Goal: Task Accomplishment & Management: Use online tool/utility

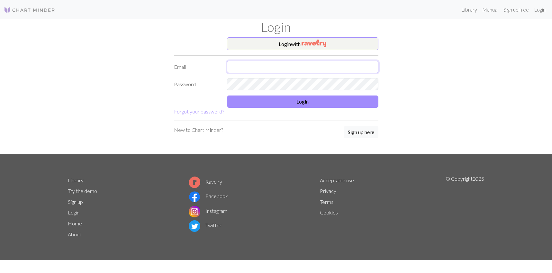
type input "linusdean@gmail.com"
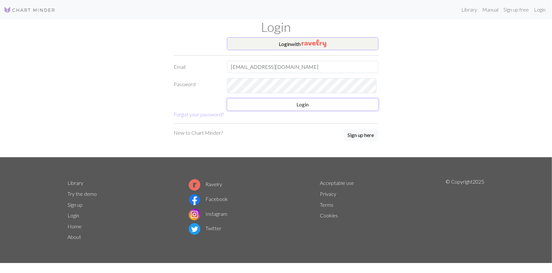
click at [294, 111] on button "Login" at bounding box center [303, 104] width 152 height 12
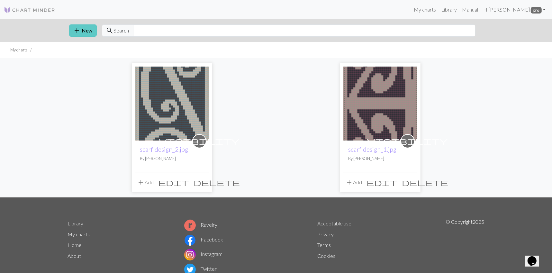
click at [87, 37] on button "add New" at bounding box center [83, 30] width 28 height 12
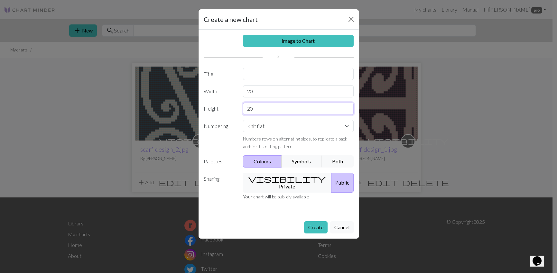
click at [271, 115] on input "20" at bounding box center [298, 109] width 111 height 12
drag, startPoint x: 263, startPoint y: 117, endPoint x: 242, endPoint y: 114, distance: 20.8
click at [243, 97] on input "20" at bounding box center [298, 91] width 111 height 12
type input "37"
drag, startPoint x: 261, startPoint y: 136, endPoint x: 238, endPoint y: 136, distance: 23.5
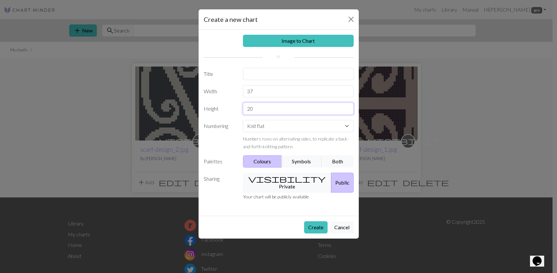
click at [239, 115] on div "20" at bounding box center [298, 109] width 118 height 12
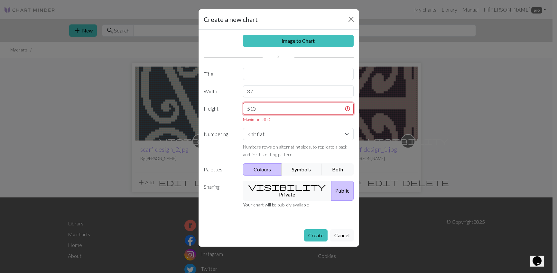
drag, startPoint x: 261, startPoint y: 135, endPoint x: 237, endPoint y: 135, distance: 23.8
click at [239, 123] on div "510 Maximum 300" at bounding box center [298, 113] width 118 height 20
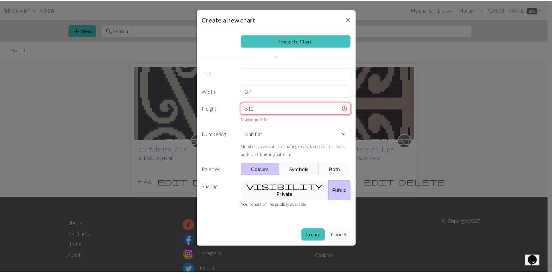
scroll to position [35, 0]
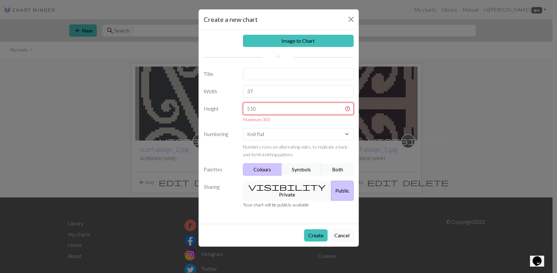
type input "510"
click at [338, 242] on button "Cancel" at bounding box center [341, 235] width 23 height 12
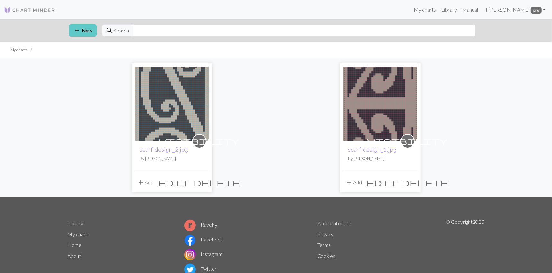
click at [88, 37] on button "add New" at bounding box center [83, 30] width 28 height 12
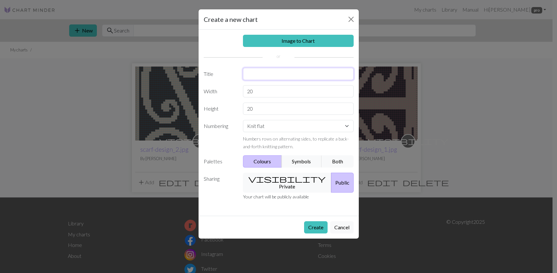
click at [256, 80] on input "text" at bounding box center [298, 74] width 111 height 12
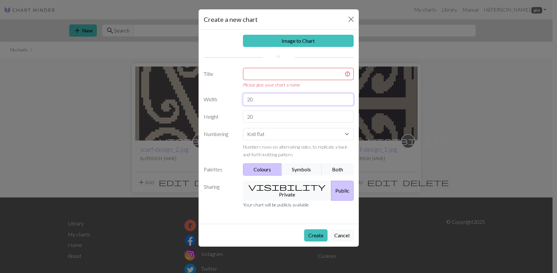
drag, startPoint x: 258, startPoint y: 114, endPoint x: 222, endPoint y: 115, distance: 36.0
click at [222, 115] on div "Image to Chart Title Please give your chart a name Width 20 Height 20 Numbering…" at bounding box center [279, 127] width 160 height 194
drag, startPoint x: 254, startPoint y: 124, endPoint x: 244, endPoint y: 124, distance: 9.3
click at [244, 106] on input "20" at bounding box center [298, 99] width 111 height 12
type input "37"
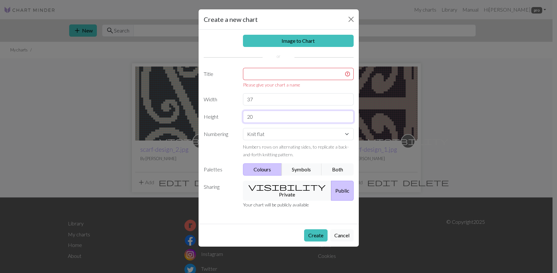
drag, startPoint x: 260, startPoint y: 145, endPoint x: 238, endPoint y: 145, distance: 21.6
click at [239, 123] on div "20" at bounding box center [298, 117] width 118 height 12
drag, startPoint x: 257, startPoint y: 145, endPoint x: 248, endPoint y: 144, distance: 9.4
click at [248, 123] on input "20" at bounding box center [298, 117] width 111 height 12
type input "80"
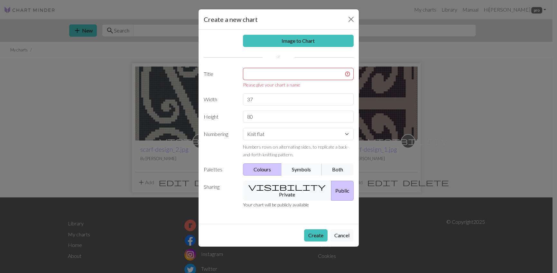
click at [293, 176] on button "Symbols" at bounding box center [302, 169] width 41 height 12
click at [265, 176] on button "Colours" at bounding box center [262, 169] width 39 height 12
click at [334, 176] on button "Both" at bounding box center [337, 169] width 32 height 12
click at [307, 242] on button "Create" at bounding box center [315, 235] width 23 height 12
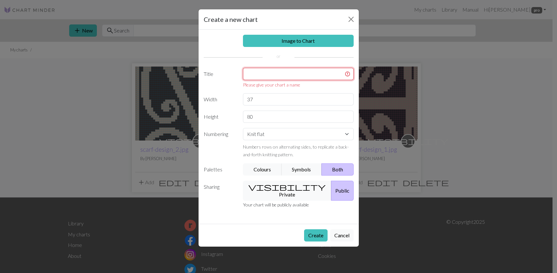
click at [266, 68] on input "text" at bounding box center [298, 74] width 111 height 12
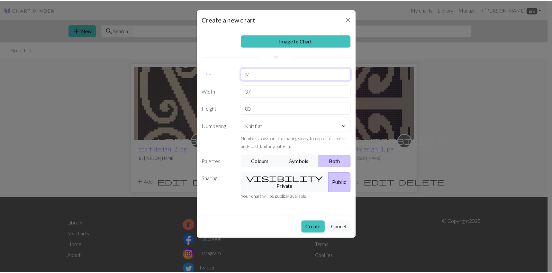
scroll to position [25, 0]
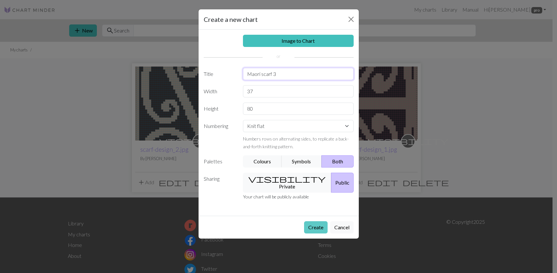
type input "Maori scarf 3"
click at [304, 234] on button "Create" at bounding box center [315, 227] width 23 height 12
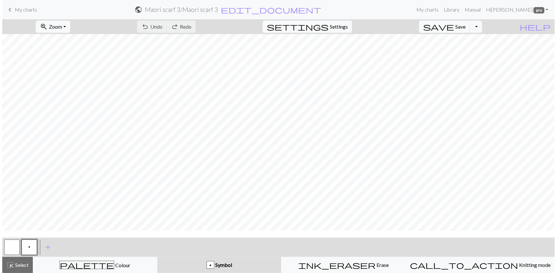
scroll to position [5, 0]
click at [27, 250] on span "p" at bounding box center [27, 247] width 2 height 5
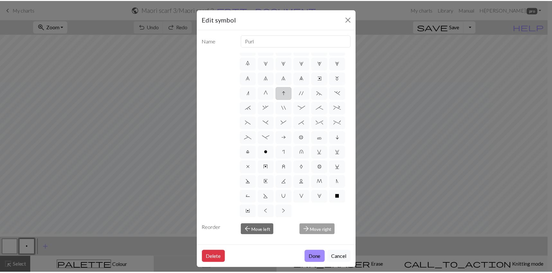
scroll to position [0, 0]
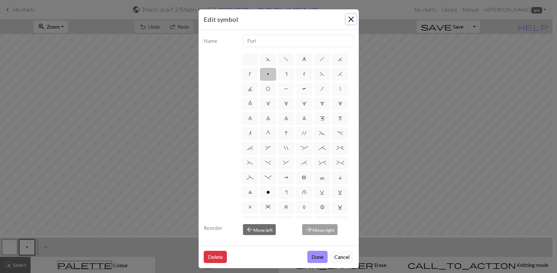
click at [347, 24] on button "Close" at bounding box center [351, 19] width 10 height 10
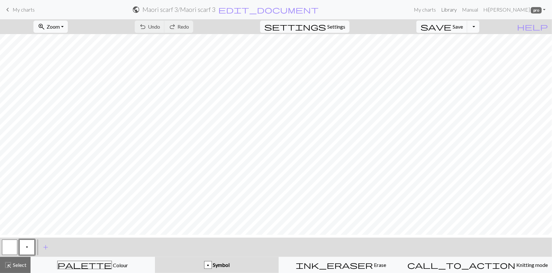
click at [446, 11] on link "Library" at bounding box center [449, 9] width 21 height 13
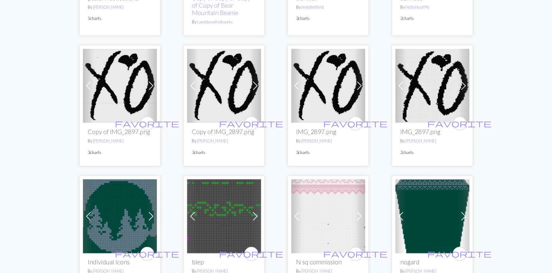
scroll to position [836, 0]
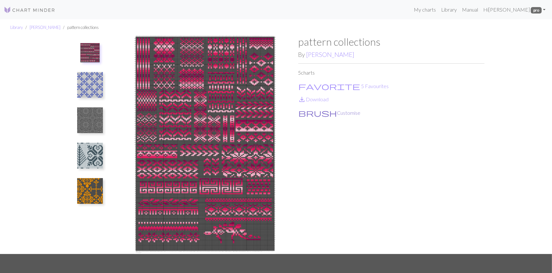
click at [328, 117] on button "brush Customise" at bounding box center [330, 113] width 63 height 8
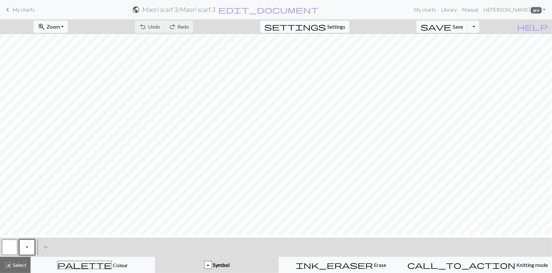
click at [337, 29] on span "Settings" at bounding box center [337, 27] width 18 height 8
select select "aran"
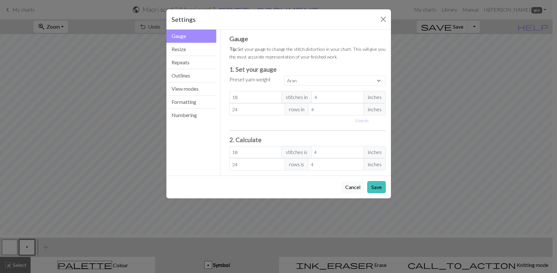
click at [342, 193] on button "Cancel" at bounding box center [352, 187] width 23 height 12
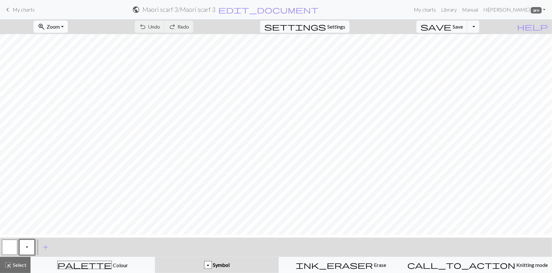
click at [60, 30] on span "Zoom" at bounding box center [53, 26] width 13 height 6
click at [65, 59] on button "Fit width" at bounding box center [59, 54] width 51 height 10
click at [60, 30] on span "Zoom" at bounding box center [53, 26] width 13 height 6
click at [70, 69] on button "Fit height" at bounding box center [59, 64] width 51 height 10
click at [11, 251] on button "button" at bounding box center [9, 247] width 15 height 15
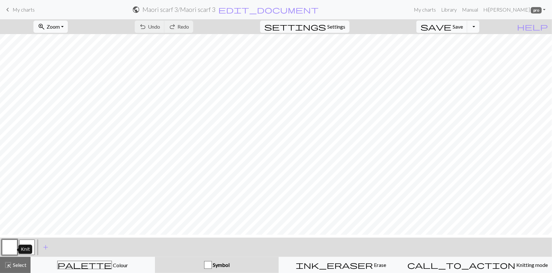
click at [11, 251] on button "button" at bounding box center [9, 247] width 15 height 15
click at [10, 250] on button "button" at bounding box center [9, 247] width 15 height 15
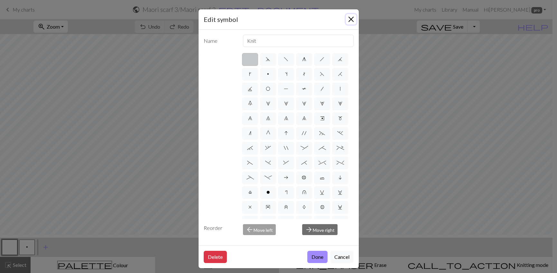
click at [350, 22] on button "Close" at bounding box center [351, 19] width 10 height 10
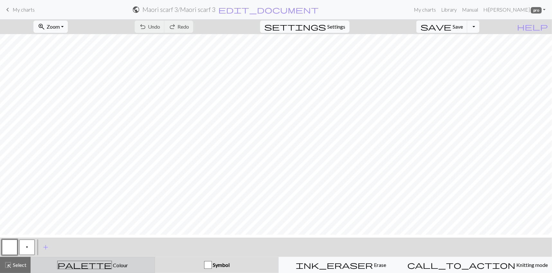
click at [118, 267] on div "palette Colour Colour" at bounding box center [93, 265] width 116 height 8
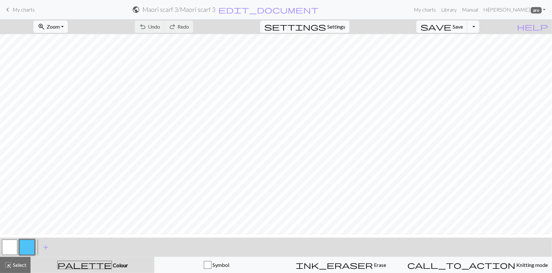
click at [11, 251] on button "button" at bounding box center [9, 247] width 15 height 15
click at [10, 251] on button "button" at bounding box center [9, 247] width 15 height 15
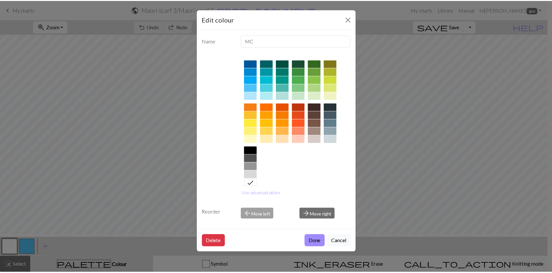
scroll to position [55, 0]
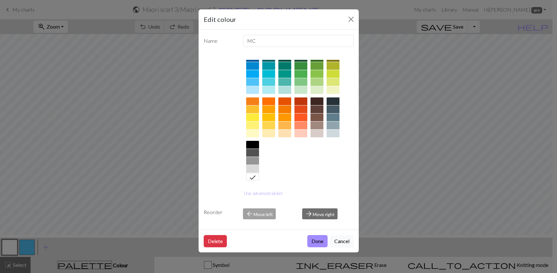
click at [249, 149] on div at bounding box center [252, 145] width 13 height 8
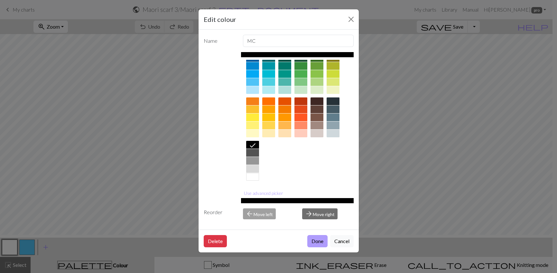
click at [308, 247] on button "Done" at bounding box center [317, 241] width 20 height 12
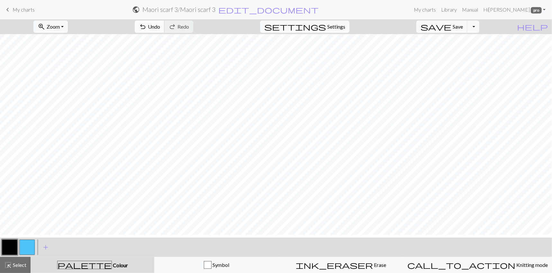
click at [160, 30] on span "Undo" at bounding box center [154, 26] width 12 height 6
click at [30, 251] on button "button" at bounding box center [26, 247] width 15 height 15
click at [190, 33] on div "undo Undo Undo redo Redo Redo" at bounding box center [164, 26] width 68 height 15
click at [12, 253] on button "button" at bounding box center [9, 247] width 15 height 15
click at [28, 249] on button "button" at bounding box center [26, 247] width 15 height 15
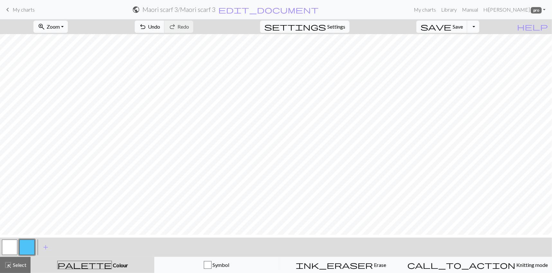
click at [28, 251] on button "button" at bounding box center [26, 247] width 15 height 15
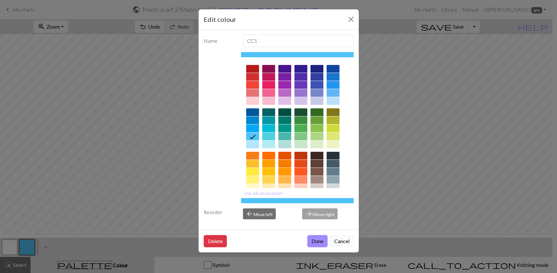
click at [333, 160] on div at bounding box center [333, 156] width 13 height 8
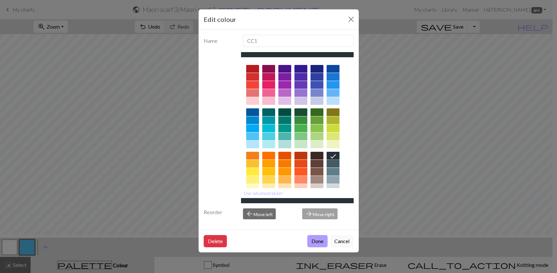
click at [307, 247] on button "Done" at bounding box center [317, 241] width 20 height 12
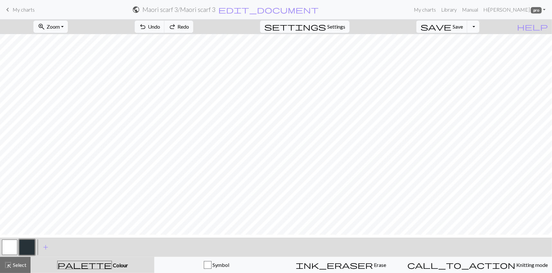
click at [9, 252] on button "button" at bounding box center [9, 247] width 15 height 15
click at [29, 249] on button "button" at bounding box center [26, 247] width 15 height 15
click at [160, 30] on span "Undo" at bounding box center [154, 26] width 12 height 6
drag, startPoint x: 182, startPoint y: 35, endPoint x: 187, endPoint y: 33, distance: 4.5
click at [160, 30] on span "Undo" at bounding box center [154, 26] width 12 height 6
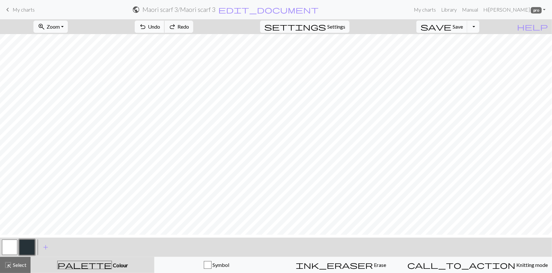
click at [160, 30] on span "Undo" at bounding box center [154, 26] width 12 height 6
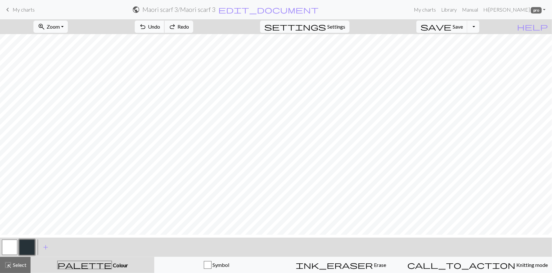
drag, startPoint x: 187, startPoint y: 32, endPoint x: 183, endPoint y: 32, distance: 3.9
click at [160, 30] on span "Undo" at bounding box center [154, 26] width 12 height 6
click at [23, 12] on span "My charts" at bounding box center [24, 9] width 22 height 6
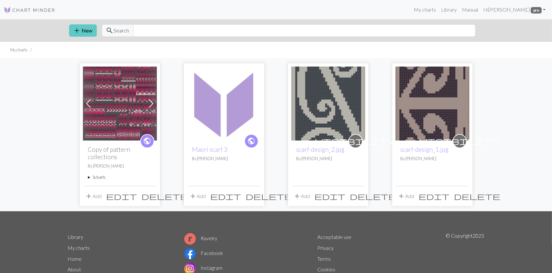
click at [89, 37] on button "add New" at bounding box center [83, 30] width 28 height 12
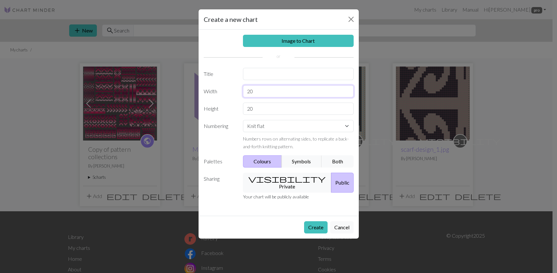
drag, startPoint x: 262, startPoint y: 115, endPoint x: 242, endPoint y: 114, distance: 19.3
click at [245, 97] on input "20" at bounding box center [298, 91] width 111 height 12
type input "37"
type input "30"
drag, startPoint x: 298, startPoint y: 19, endPoint x: 295, endPoint y: 2, distance: 17.3
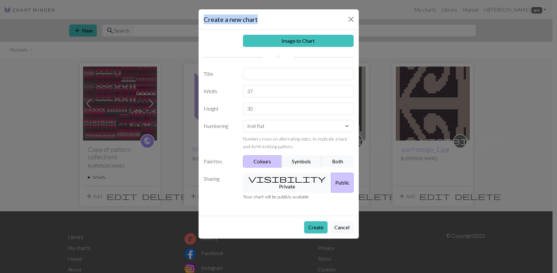
click at [296, 2] on div "Create a new chart Image to Chart Title Width 37 Height 30 Numbering Knit flat …" at bounding box center [278, 136] width 557 height 273
click at [287, 47] on link "Image to Chart" at bounding box center [298, 41] width 111 height 12
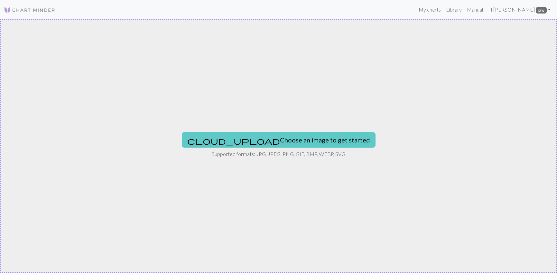
click at [273, 141] on button "cloud_upload Choose an image to get started" at bounding box center [279, 139] width 194 height 15
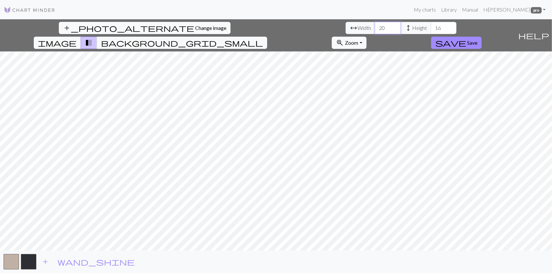
drag, startPoint x: 173, startPoint y: 34, endPoint x: 159, endPoint y: 34, distance: 13.5
click at [375, 34] on input "20" at bounding box center [388, 28] width 26 height 12
type input "37"
drag, startPoint x: 240, startPoint y: 34, endPoint x: 217, endPoint y: 33, distance: 23.2
click at [431, 34] on input "16" at bounding box center [444, 28] width 26 height 12
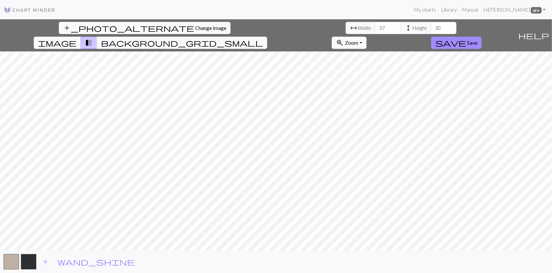
click at [275, 253] on div "add_photo_alternate Change image arrow_range Width 37 height Height 30 image tr…" at bounding box center [276, 146] width 552 height 254
type input "16"
click at [344, 38] on span "zoom_in" at bounding box center [340, 42] width 8 height 9
click at [383, 75] on button "Fit height" at bounding box center [357, 80] width 51 height 10
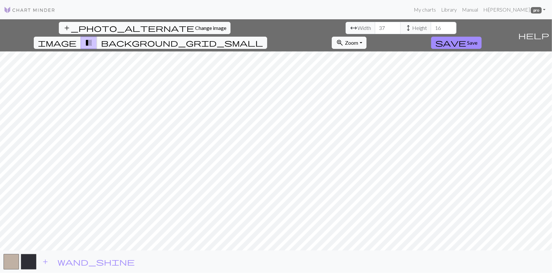
click at [273, 31] on div "add_photo_alternate Change image arrow_range Width 37 height Height 16 image tr…" at bounding box center [276, 146] width 552 height 254
click at [358, 40] on span "Zoom" at bounding box center [351, 43] width 13 height 6
drag, startPoint x: 420, startPoint y: 30, endPoint x: 415, endPoint y: 102, distance: 72.5
click at [366, 49] on div "zoom_in Zoom Zoom Fit all Fit width Fit height 50% 100% 150% 200%" at bounding box center [349, 43] width 34 height 12
click at [366, 37] on button "zoom_in Zoom Zoom" at bounding box center [349, 43] width 34 height 12
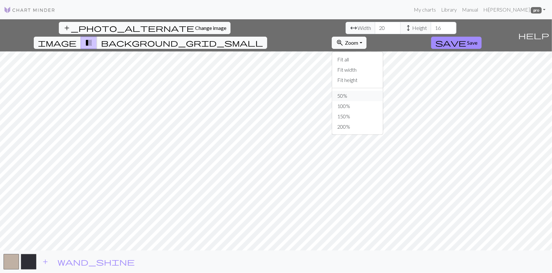
drag, startPoint x: 424, startPoint y: 31, endPoint x: 416, endPoint y: 94, distance: 63.9
click at [366, 49] on div "zoom_in Zoom Zoom Fit all Fit width Fit height 50% 100% 150% 200%" at bounding box center [349, 43] width 34 height 12
click at [358, 40] on span "Zoom" at bounding box center [351, 43] width 13 height 6
click at [383, 54] on button "Fit all" at bounding box center [357, 59] width 51 height 10
click at [358, 40] on span "Zoom" at bounding box center [351, 43] width 13 height 6
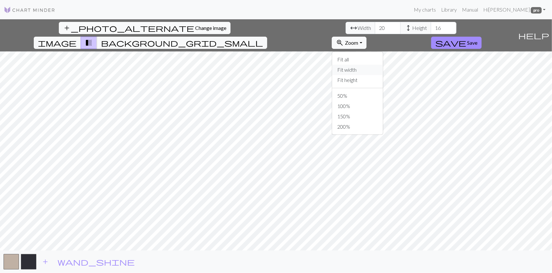
click at [383, 65] on button "Fit width" at bounding box center [357, 70] width 51 height 10
click at [358, 40] on span "Zoom" at bounding box center [351, 43] width 13 height 6
click at [383, 75] on button "Fit height" at bounding box center [357, 80] width 51 height 10
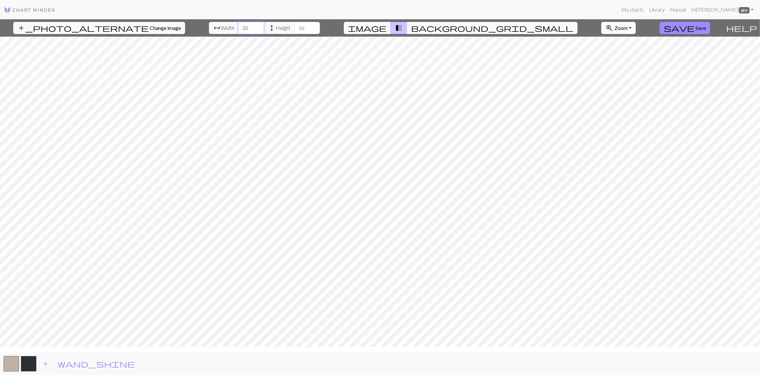
drag, startPoint x: 231, startPoint y: 31, endPoint x: 227, endPoint y: 31, distance: 3.5
click at [238, 31] on input "20" at bounding box center [251, 28] width 26 height 12
type input "37"
type input "30"
click at [386, 32] on span "image" at bounding box center [367, 27] width 39 height 9
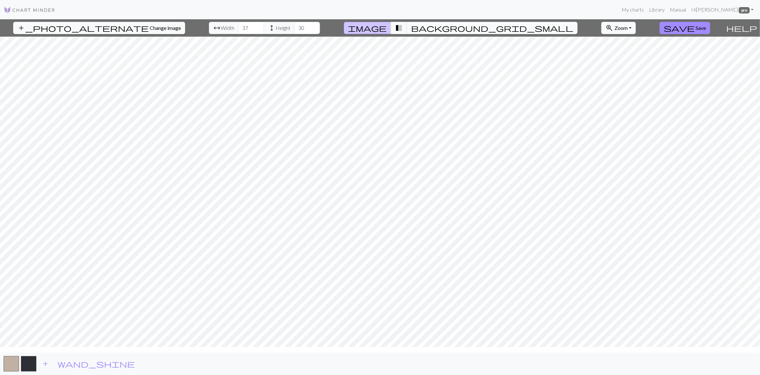
click at [453, 29] on span "background_grid_small" at bounding box center [492, 27] width 162 height 9
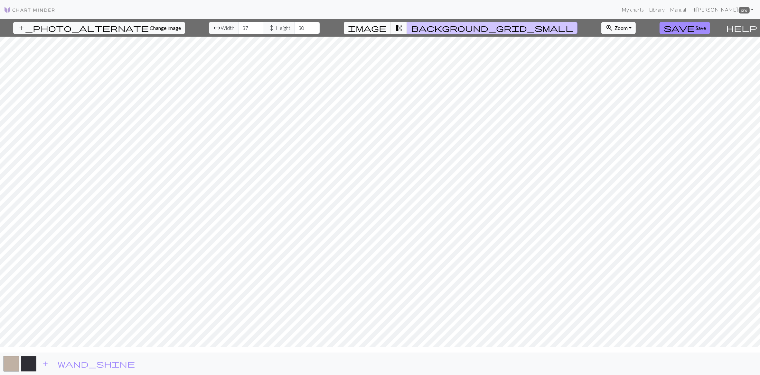
click at [391, 31] on button "image" at bounding box center [367, 28] width 47 height 12
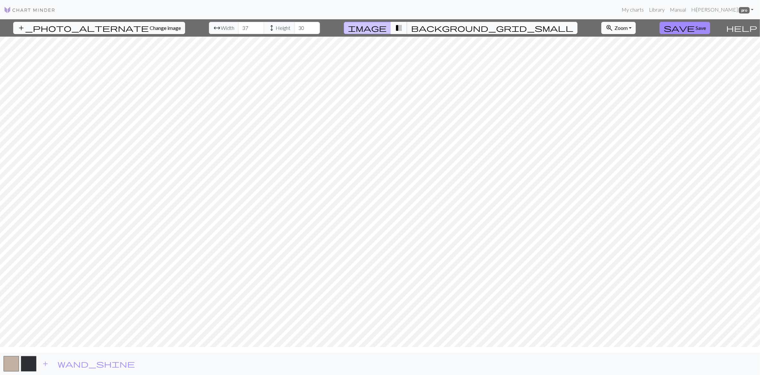
click at [402, 30] on span "transition_fade" at bounding box center [399, 27] width 8 height 9
click at [338, 61] on div "add_photo_alternate Change image arrow_range Width 37 height Height 30 image tr…" at bounding box center [380, 197] width 760 height 356
click at [552, 30] on span "Save" at bounding box center [700, 28] width 10 height 6
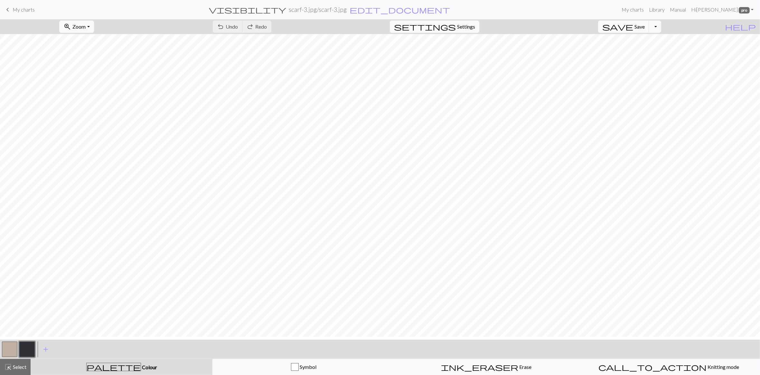
click at [347, 12] on h2 "scarf-3.jpg / scarf-3.jpg" at bounding box center [318, 9] width 58 height 7
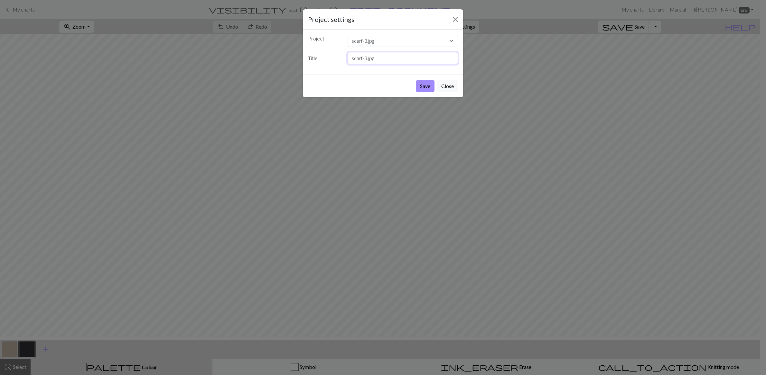
drag, startPoint x: 373, startPoint y: 76, endPoint x: 330, endPoint y: 67, distance: 43.4
click at [340, 64] on div "Title scarf-3.jpg" at bounding box center [383, 58] width 158 height 12
type input "Maori Scarf 3"
click at [419, 92] on button "Save" at bounding box center [425, 86] width 19 height 12
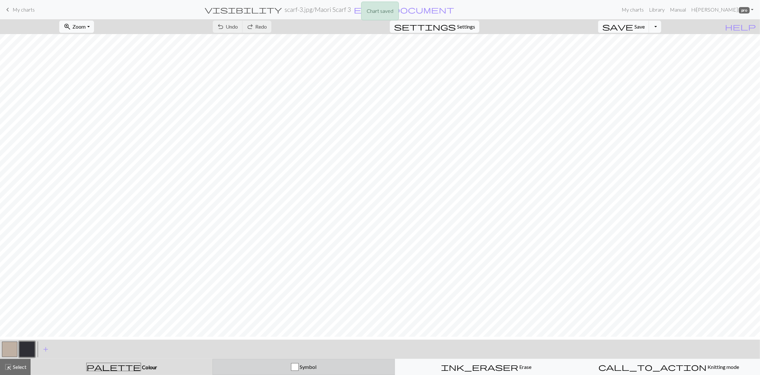
click at [297, 273] on div "button" at bounding box center [295, 368] width 8 height 8
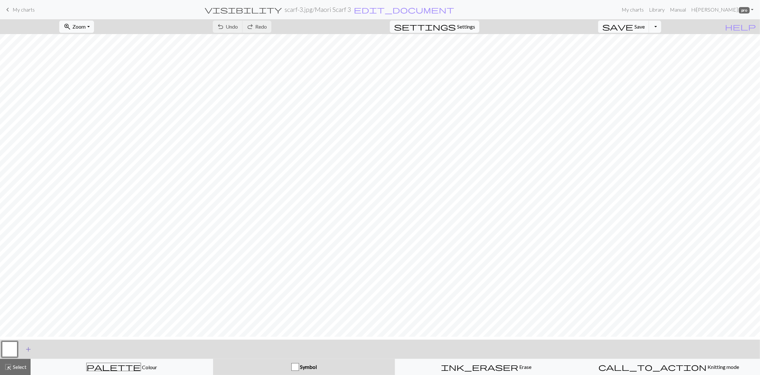
click at [29, 273] on span "add" at bounding box center [28, 349] width 8 height 9
click at [11, 273] on button "button" at bounding box center [9, 349] width 15 height 15
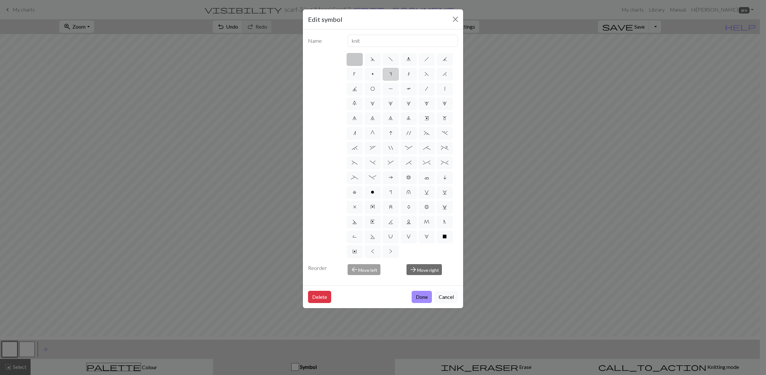
click at [389, 77] on span "s" at bounding box center [390, 73] width 2 height 5
click at [389, 74] on input "s" at bounding box center [391, 72] width 4 height 4
radio input "true"
type input "increase one left leaning"
click at [371, 151] on span "," at bounding box center [373, 147] width 6 height 5
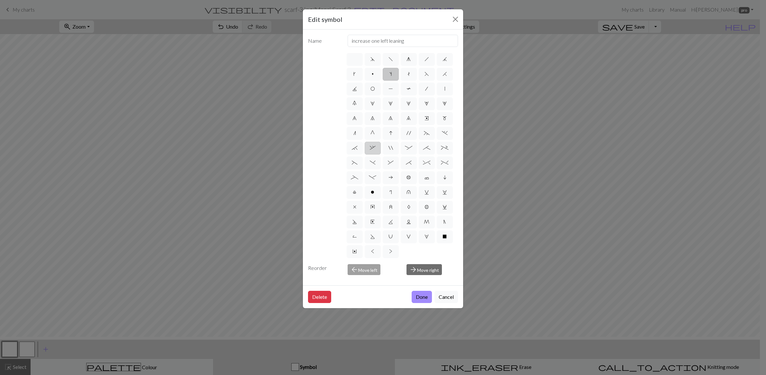
click at [371, 148] on input "," at bounding box center [372, 146] width 4 height 4
radio input "true"
type input "3+ stitch right twist"
click at [388, 151] on span """ at bounding box center [390, 147] width 5 height 5
click at [388, 148] on input """ at bounding box center [390, 146] width 4 height 4
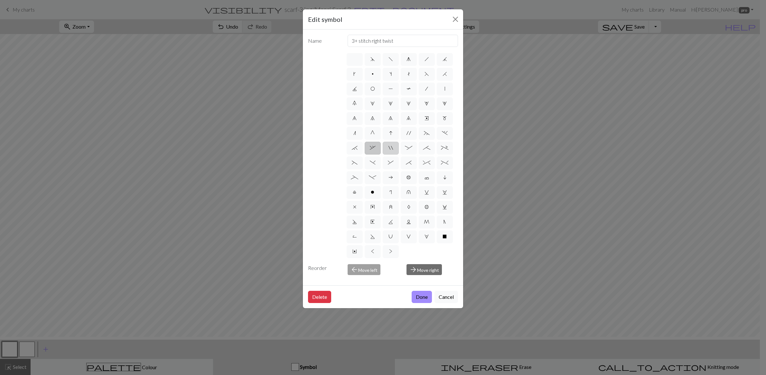
radio input "true"
type input "cable extra"
click at [352, 151] on span "`" at bounding box center [355, 147] width 6 height 5
click at [352, 148] on input "`" at bounding box center [354, 146] width 4 height 4
radio input "true"
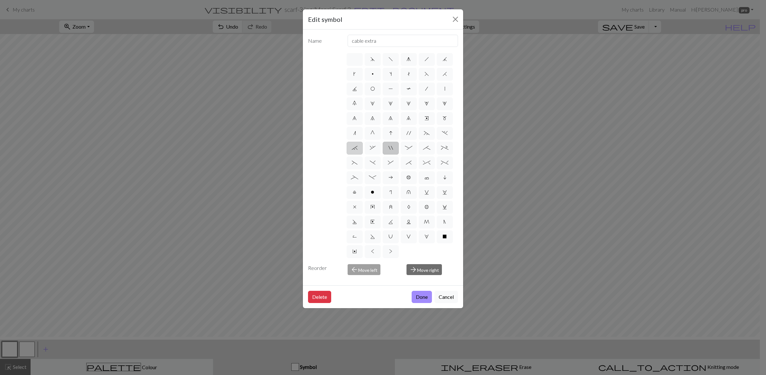
type input "3+ stitch right twist"
click at [352, 165] on span "(" at bounding box center [355, 162] width 6 height 5
click at [352, 163] on input "(" at bounding box center [354, 161] width 4 height 4
radio input "true"
type input "left part of left 3+ stitch cable, wyif"
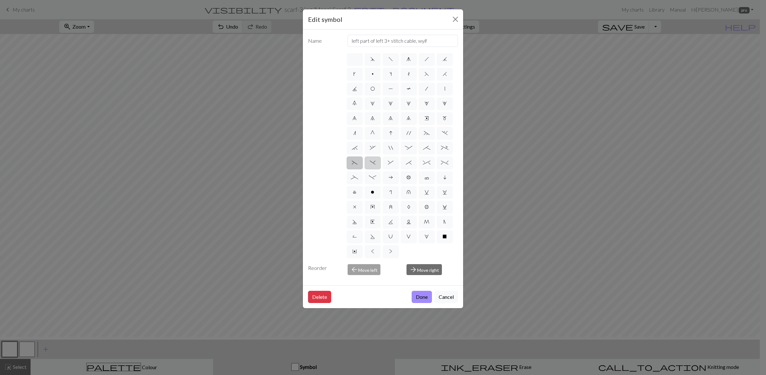
click at [370, 165] on span ")" at bounding box center [373, 162] width 6 height 5
click at [370, 163] on input ")" at bounding box center [372, 161] width 4 height 4
radio input "true"
type input "right part of left 3+ stitch cable, wyif"
click at [388, 165] on span "&" at bounding box center [391, 162] width 6 height 5
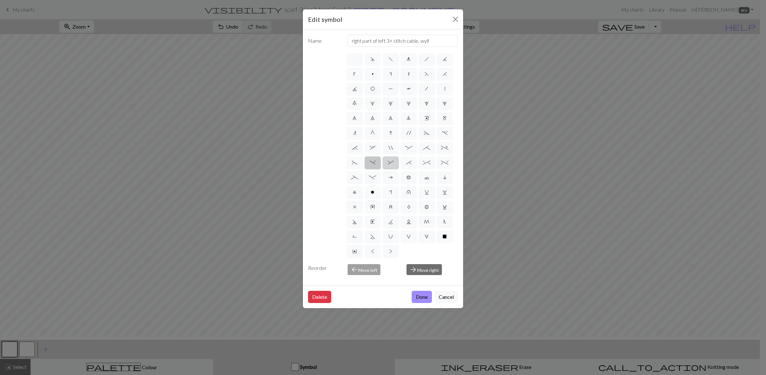
click at [388, 163] on input "&" at bounding box center [390, 161] width 4 height 4
radio input "true"
type input "left part of right 3+ stitch cable, wyib"
click at [372, 62] on span "d" at bounding box center [372, 59] width 5 height 5
click at [372, 60] on input "d" at bounding box center [372, 57] width 4 height 4
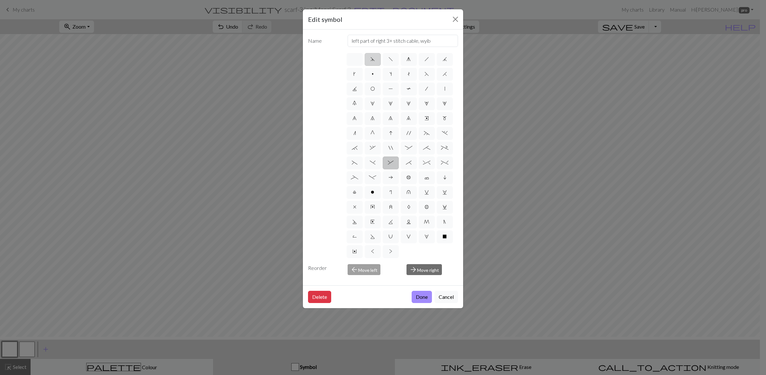
radio input "true"
type input "sk2p"
click at [389, 62] on span "f" at bounding box center [390, 59] width 5 height 5
click at [389, 60] on input "f" at bounding box center [390, 57] width 4 height 4
radio input "true"
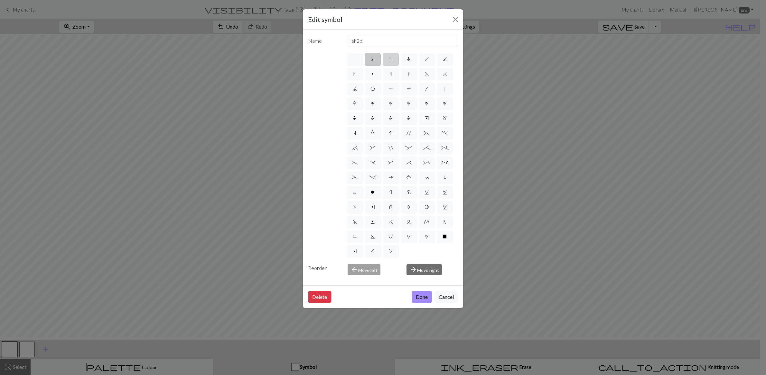
type input "left leaning decrease"
click at [389, 77] on span "s" at bounding box center [390, 73] width 2 height 5
click at [389, 74] on input "s" at bounding box center [391, 72] width 4 height 4
radio input "true"
type input "increase one left leaning"
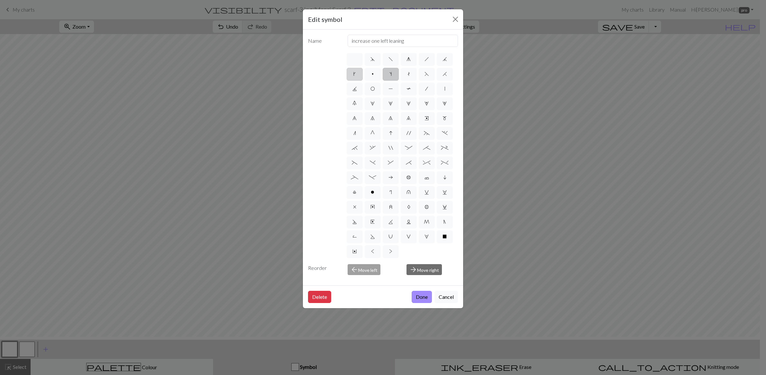
click at [355, 81] on label "k" at bounding box center [355, 74] width 16 height 13
click at [355, 74] on input "k" at bounding box center [355, 72] width 4 height 4
radio input "true"
type input "right leaning increase"
click at [352, 91] on span "J" at bounding box center [354, 88] width 5 height 5
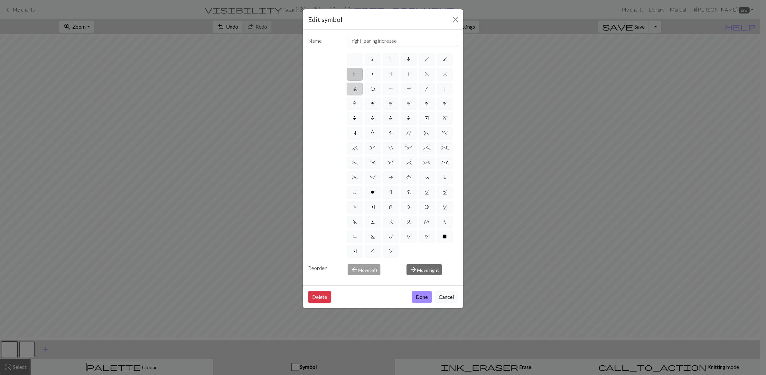
click at [352, 89] on input "J" at bounding box center [354, 87] width 4 height 4
radio input "true"
type input "p3tog"
click at [424, 77] on span "F" at bounding box center [426, 73] width 5 height 5
click at [424, 74] on input "F" at bounding box center [426, 72] width 4 height 4
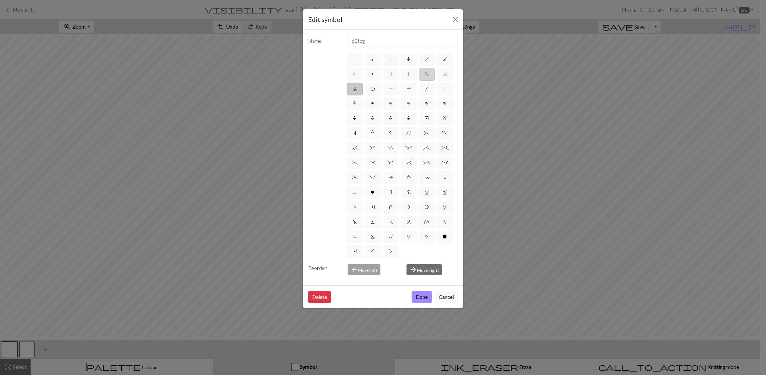
radio input "true"
type input "ssk"
click at [442, 77] on span "H" at bounding box center [444, 73] width 5 height 5
click at [442, 74] on input "H" at bounding box center [444, 72] width 4 height 4
radio input "true"
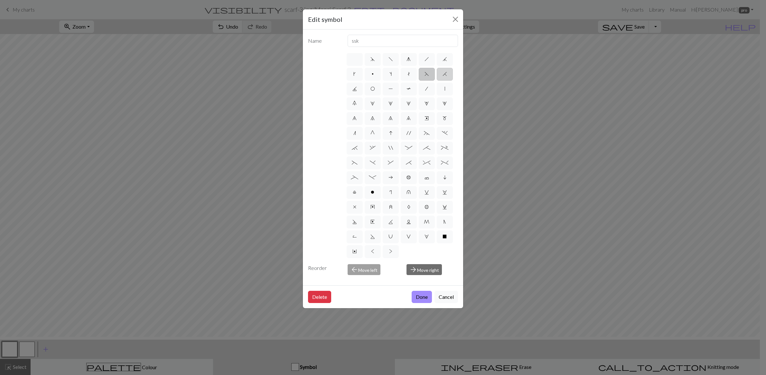
type input "k2tog"
click at [412, 273] on button "Done" at bounding box center [421, 297] width 20 height 12
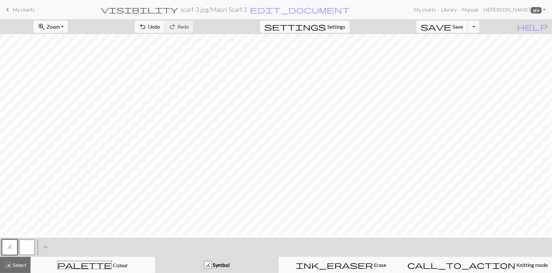
click at [463, 30] on span "Save" at bounding box center [458, 26] width 10 height 6
click at [346, 31] on span "Settings" at bounding box center [337, 27] width 18 height 8
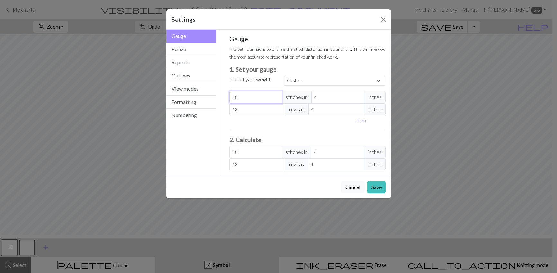
drag, startPoint x: 241, startPoint y: 141, endPoint x: 228, endPoint y: 141, distance: 13.2
click at [229, 103] on input "18" at bounding box center [255, 97] width 52 height 12
type input "2"
type input "27"
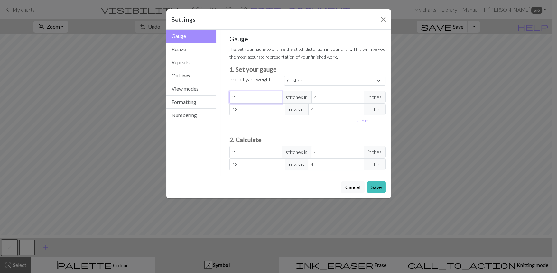
type input "27"
drag, startPoint x: 242, startPoint y: 156, endPoint x: 224, endPoint y: 157, distance: 17.8
click at [226, 157] on div "Gauge Tip: Set your gauge to change the stitch distortion in your chart. This w…" at bounding box center [307, 103] width 167 height 146
type input "3"
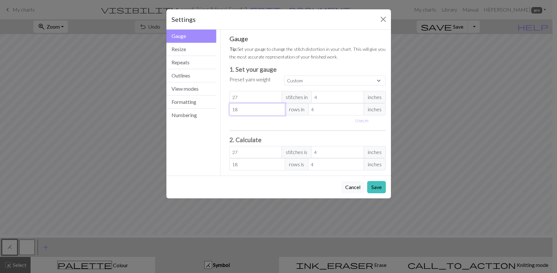
type input "3"
type input "33"
click at [371, 193] on button "Save" at bounding box center [376, 187] width 19 height 12
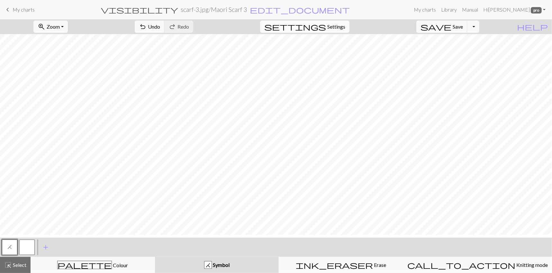
click at [345, 31] on span "Settings" at bounding box center [337, 27] width 18 height 8
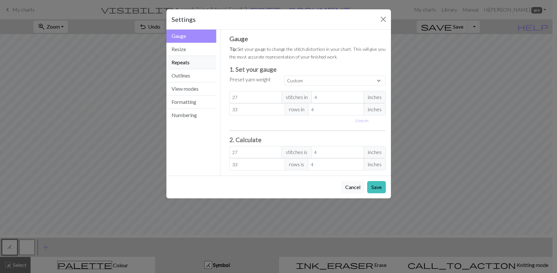
click at [185, 69] on button "Repeats" at bounding box center [191, 62] width 50 height 13
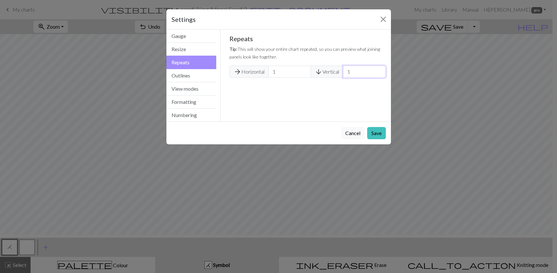
drag, startPoint x: 361, startPoint y: 90, endPoint x: 351, endPoint y: 90, distance: 9.7
click at [352, 78] on input "1" at bounding box center [364, 72] width 42 height 12
type input "11"
click at [377, 139] on button "Save" at bounding box center [376, 133] width 19 height 12
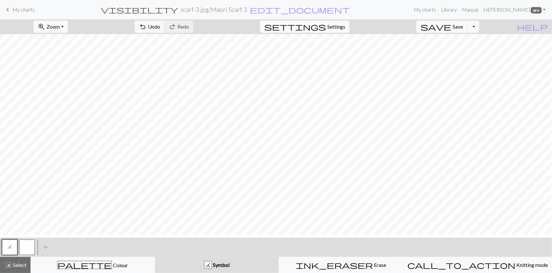
click at [346, 31] on span "Settings" at bounding box center [337, 27] width 18 height 8
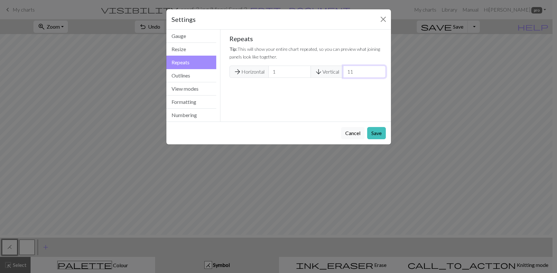
click at [360, 78] on input "11" at bounding box center [364, 72] width 42 height 12
type input "17"
click at [372, 139] on button "Save" at bounding box center [376, 133] width 19 height 12
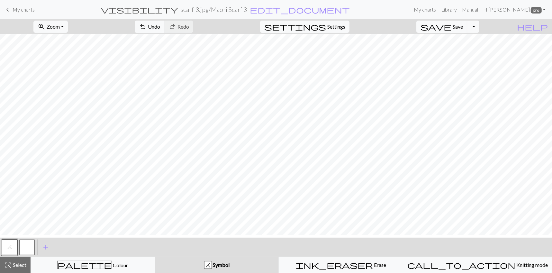
scroll to position [466, 0]
click at [23, 11] on span "My charts" at bounding box center [24, 9] width 22 height 6
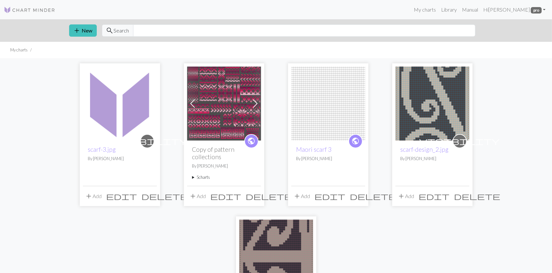
click at [152, 201] on span "delete" at bounding box center [165, 196] width 46 height 9
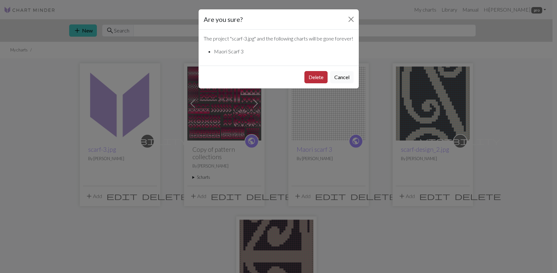
click at [310, 83] on button "Delete" at bounding box center [315, 77] width 23 height 12
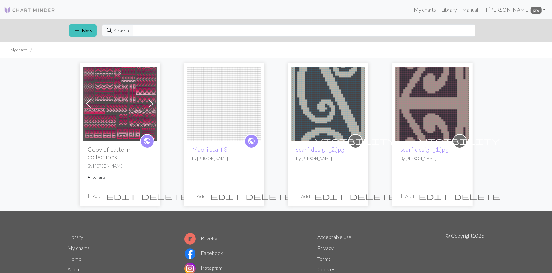
click at [153, 201] on span "delete" at bounding box center [165, 196] width 46 height 9
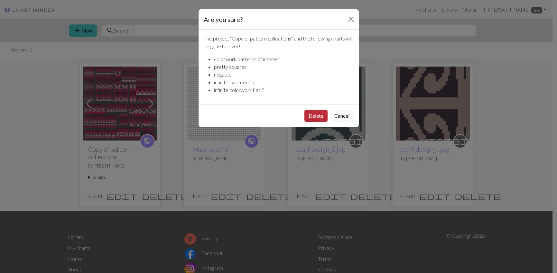
click at [306, 122] on button "Delete" at bounding box center [315, 116] width 23 height 12
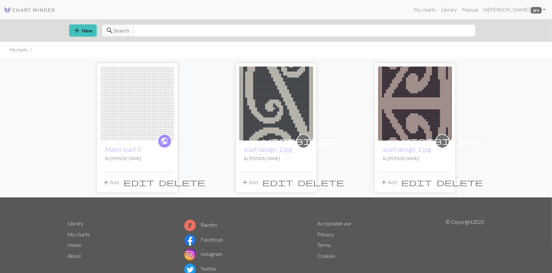
click at [168, 187] on span "delete" at bounding box center [182, 182] width 46 height 9
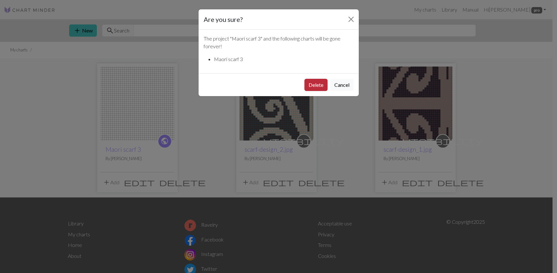
click at [304, 91] on button "Delete" at bounding box center [315, 85] width 23 height 12
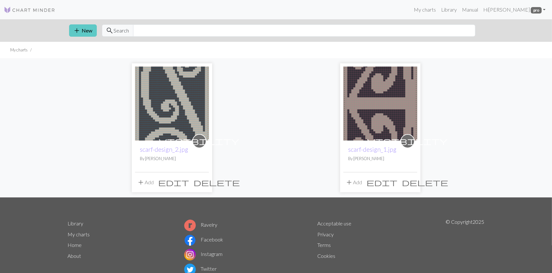
click at [95, 37] on button "add New" at bounding box center [83, 30] width 28 height 12
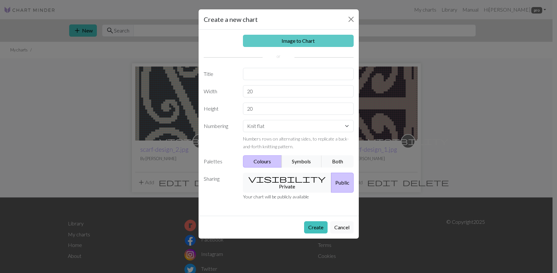
click at [289, 47] on link "Image to Chart" at bounding box center [298, 41] width 111 height 12
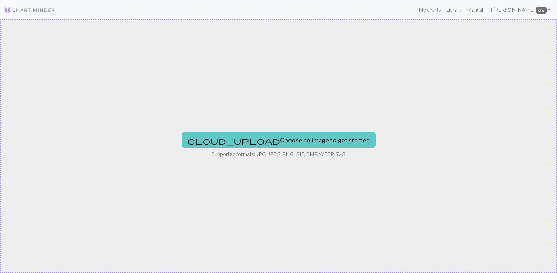
click at [276, 140] on button "cloud_upload Choose an image to get started" at bounding box center [279, 139] width 194 height 15
click at [274, 141] on button "cloud_upload Choose an image to get started" at bounding box center [279, 139] width 194 height 15
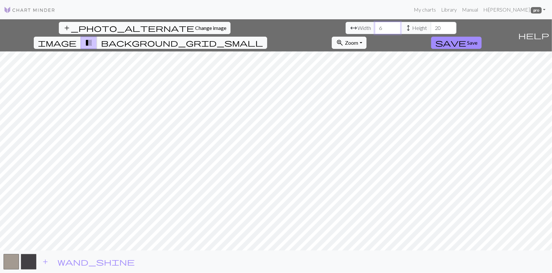
drag, startPoint x: 165, startPoint y: 36, endPoint x: 160, endPoint y: 36, distance: 5.1
click at [375, 34] on input "6" at bounding box center [388, 28] width 26 height 12
type input "37"
drag, startPoint x: 242, startPoint y: 35, endPoint x: 226, endPoint y: 37, distance: 15.6
click at [431, 34] on input "20" at bounding box center [444, 28] width 26 height 12
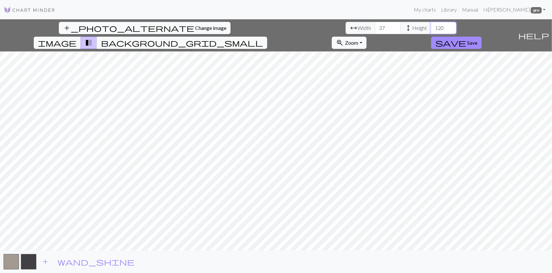
type input "120"
click at [263, 38] on span "background_grid_small" at bounding box center [182, 42] width 162 height 9
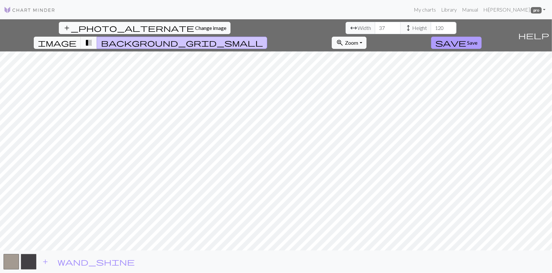
click at [478, 40] on span "Save" at bounding box center [472, 43] width 10 height 6
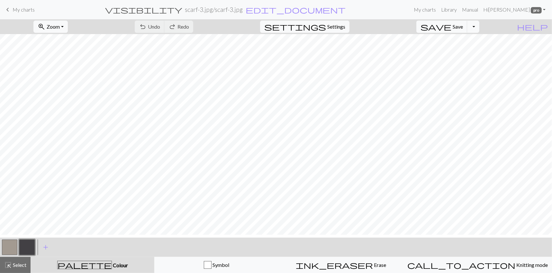
click at [27, 249] on button "button" at bounding box center [26, 247] width 15 height 15
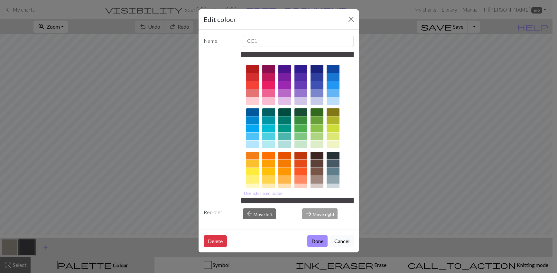
click at [330, 247] on button "Cancel" at bounding box center [341, 241] width 23 height 12
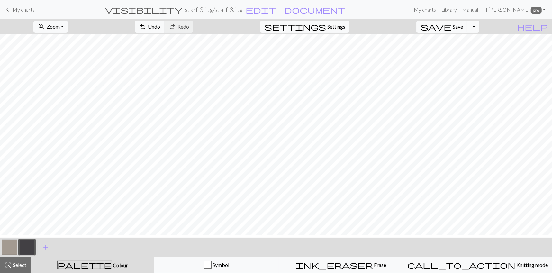
scroll to position [549, 0]
click at [460, 28] on span "Save" at bounding box center [458, 26] width 10 height 6
click at [232, 13] on h2 "scarf-3.jpg / scarf-3.jpg" at bounding box center [214, 9] width 58 height 7
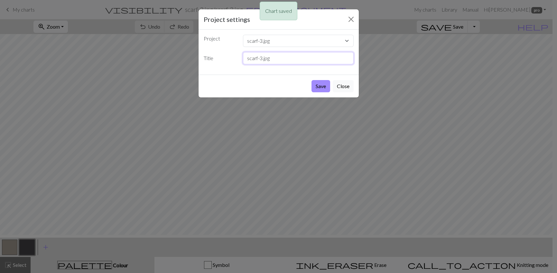
drag, startPoint x: 279, startPoint y: 75, endPoint x: 238, endPoint y: 74, distance: 41.5
click at [238, 64] on div "Title scarf-3.jpg" at bounding box center [279, 58] width 158 height 12
type input "Maori Scarf 3"
click at [311, 92] on button "Save" at bounding box center [320, 86] width 19 height 12
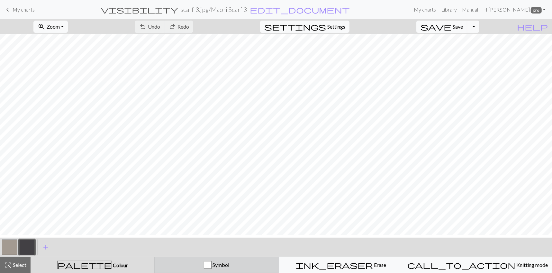
click at [223, 268] on span "Symbol" at bounding box center [221, 265] width 18 height 6
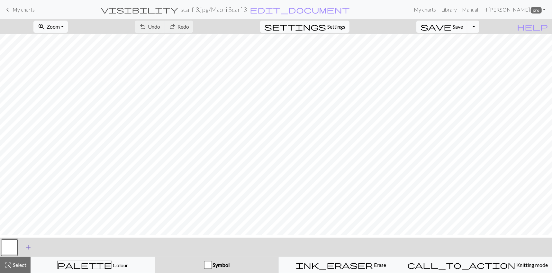
click at [30, 251] on span "add" at bounding box center [28, 247] width 8 height 9
click at [25, 251] on button "button" at bounding box center [26, 247] width 15 height 15
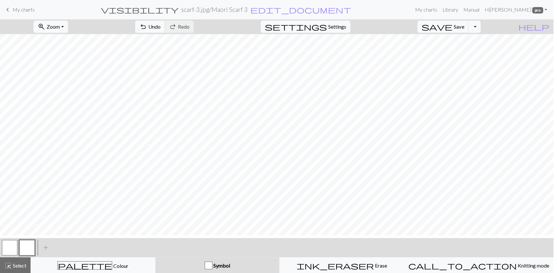
click at [25, 251] on div "Edit symbol Name d f g h j k p s t F H J O P T / | 0 1 2 3 4 5 6 7 8 9 e m n G …" at bounding box center [278, 136] width 557 height 273
click at [25, 251] on button "button" at bounding box center [26, 247] width 15 height 15
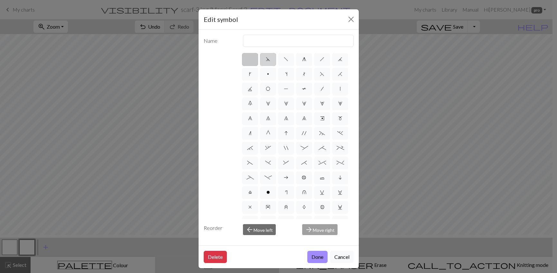
click at [268, 66] on label "d" at bounding box center [268, 59] width 16 height 13
click at [268, 60] on input "d" at bounding box center [268, 57] width 4 height 4
radio input "true"
type input "sk2p"
click at [338, 62] on span "j" at bounding box center [340, 59] width 5 height 5
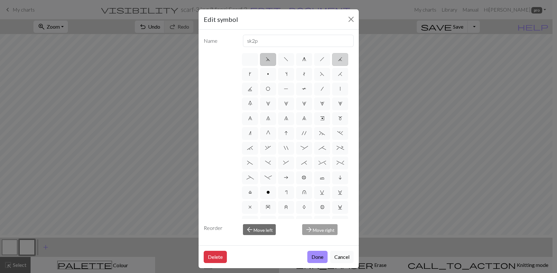
click at [338, 60] on input "j" at bounding box center [340, 57] width 4 height 4
radio input "true"
type input "k3tog"
click at [307, 263] on button "Done" at bounding box center [317, 257] width 20 height 12
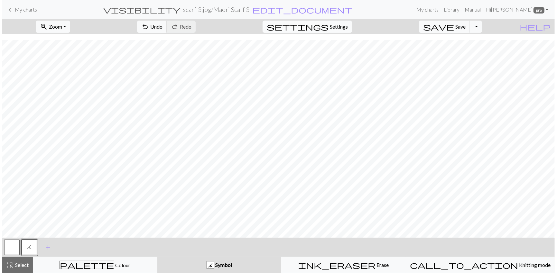
scroll to position [0, 0]
click at [346, 31] on span "Settings" at bounding box center [337, 27] width 18 height 8
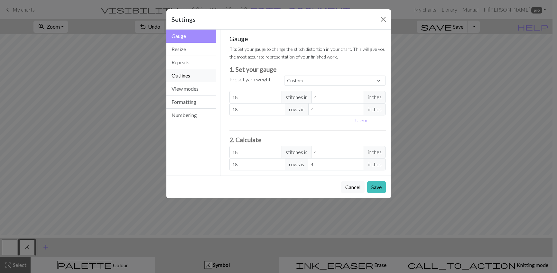
click at [186, 82] on button "Outlines" at bounding box center [191, 75] width 50 height 13
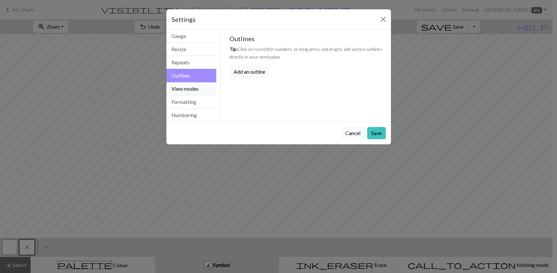
click at [187, 96] on button "View modes" at bounding box center [191, 88] width 50 height 13
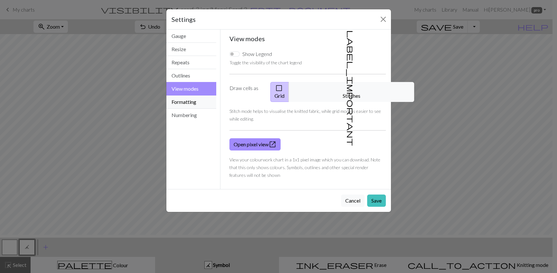
click at [191, 109] on button "Formatting" at bounding box center [191, 102] width 50 height 13
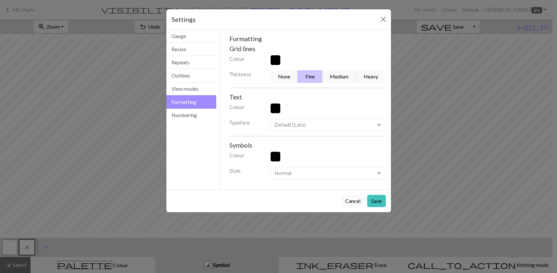
click at [275, 65] on button "button" at bounding box center [275, 60] width 10 height 10
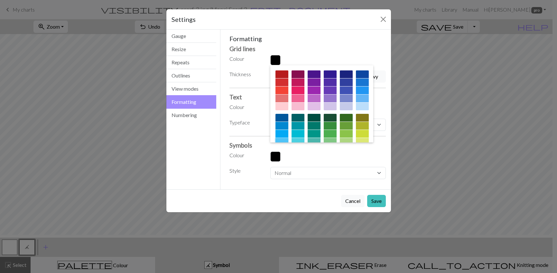
click at [288, 146] on div at bounding box center [281, 142] width 13 height 8
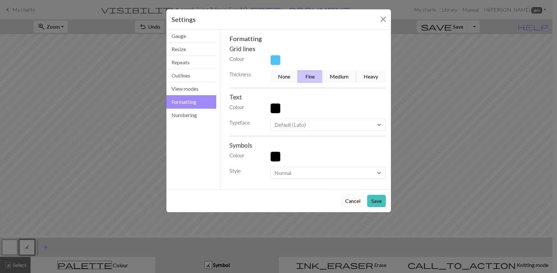
drag, startPoint x: 372, startPoint y: 251, endPoint x: 298, endPoint y: 195, distance: 91.9
click at [301, 195] on div "Settings Formatting Gauge Resize Repeats Outlines View modes Formatting Numberi…" at bounding box center [278, 111] width 225 height 204
click at [278, 162] on button "button" at bounding box center [275, 157] width 10 height 10
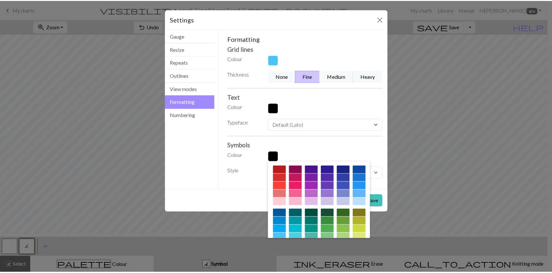
scroll to position [0, 0]
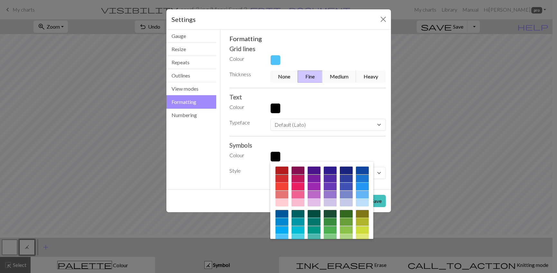
click at [295, 199] on div at bounding box center [297, 195] width 13 height 8
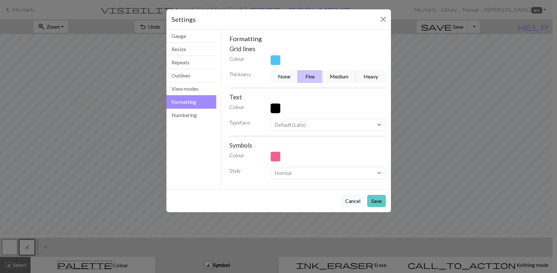
click at [371, 207] on button "Save" at bounding box center [376, 201] width 19 height 12
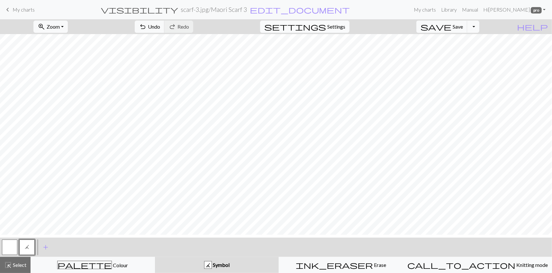
click at [345, 31] on span "Settings" at bounding box center [337, 27] width 18 height 8
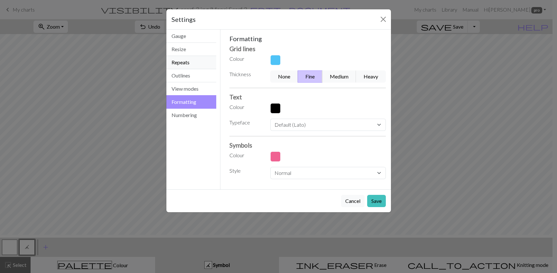
click at [189, 69] on button "Repeats" at bounding box center [191, 62] width 50 height 13
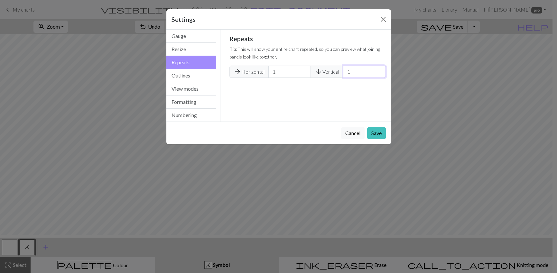
drag, startPoint x: 362, startPoint y: 90, endPoint x: 352, endPoint y: 90, distance: 10.0
click at [352, 78] on input "1" at bounding box center [364, 72] width 42 height 12
type input "5"
click at [367, 139] on button "Save" at bounding box center [376, 133] width 19 height 12
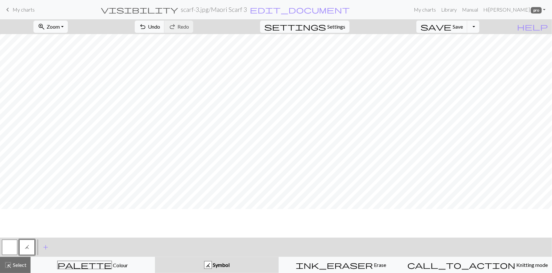
scroll to position [0, 0]
click at [463, 30] on span "Save" at bounding box center [458, 26] width 10 height 6
click at [480, 32] on button "Toggle Dropdown" at bounding box center [473, 27] width 12 height 12
click at [456, 59] on button "save_alt Download" at bounding box center [426, 54] width 106 height 10
click at [134, 261] on div "palette Colour Colour" at bounding box center [93, 265] width 116 height 8
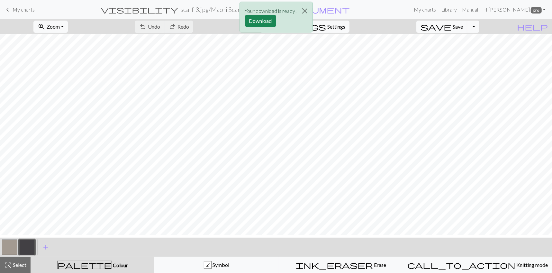
scroll to position [484, 0]
click at [255, 21] on button "Download" at bounding box center [260, 21] width 31 height 12
